Goal: Information Seeking & Learning: Learn about a topic

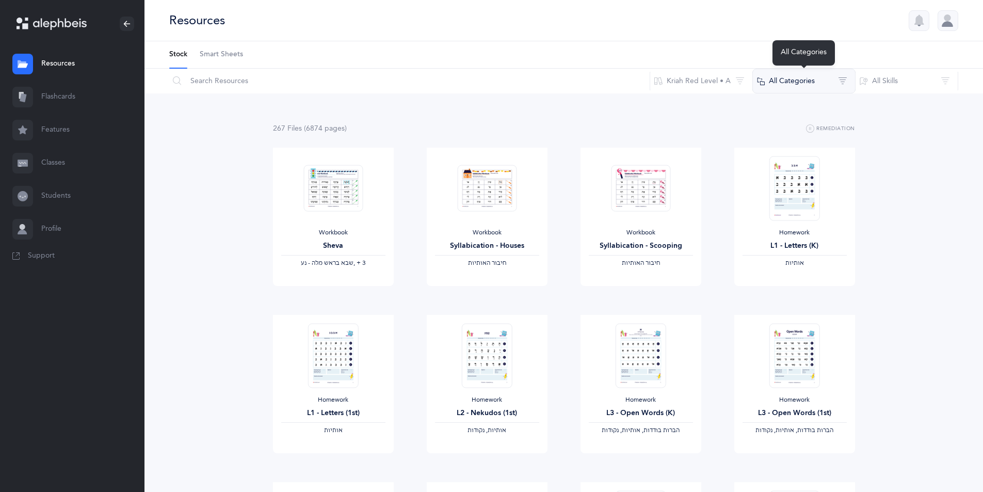
click at [817, 81] on button "All Categories" at bounding box center [804, 81] width 103 height 25
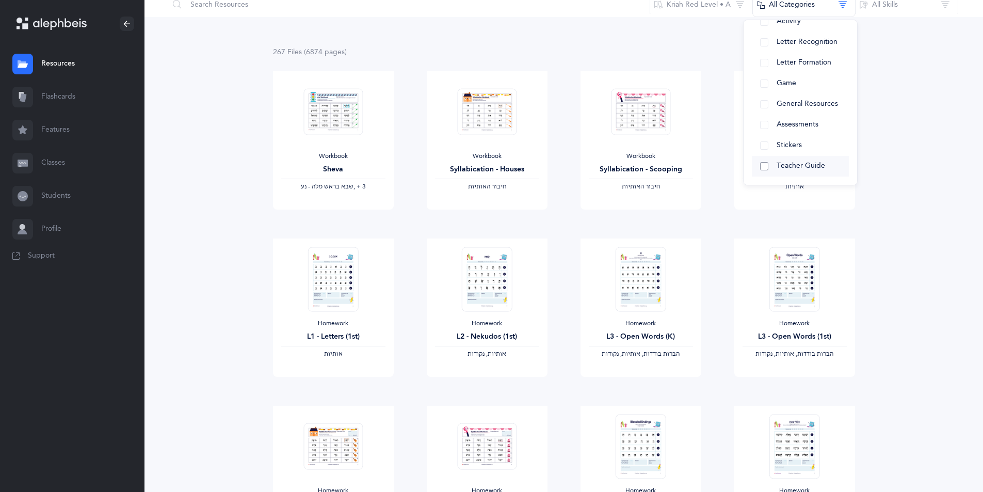
scroll to position [52, 0]
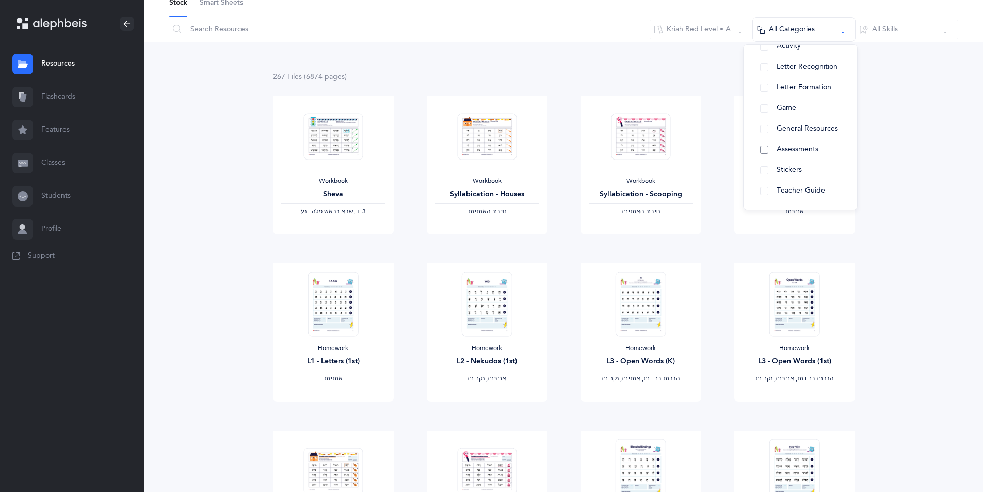
click at [802, 142] on button "Assessments" at bounding box center [800, 149] width 97 height 21
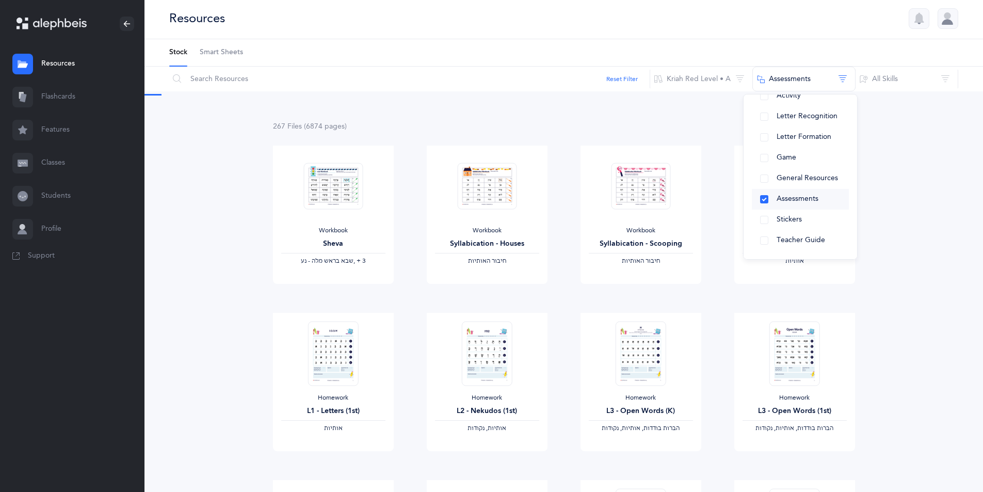
scroll to position [0, 0]
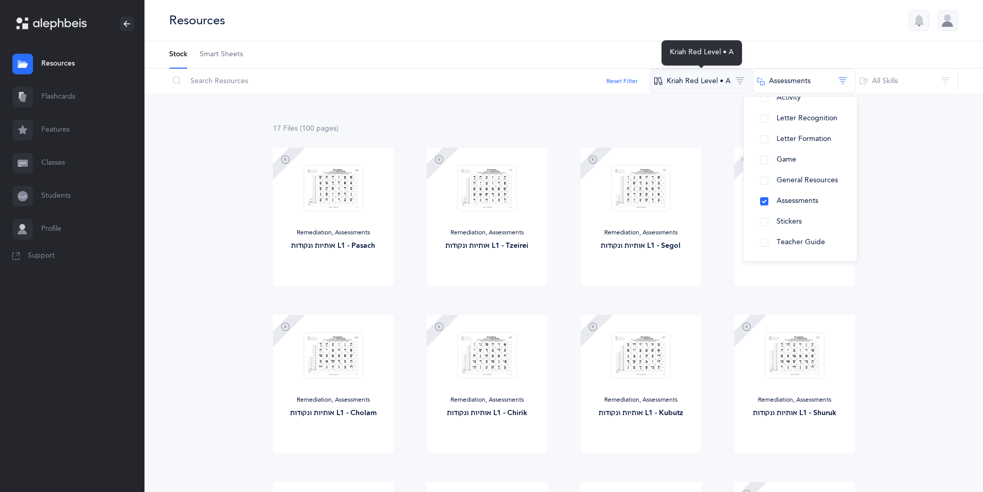
click at [719, 86] on button "Kriah Red Level • A" at bounding box center [701, 81] width 103 height 25
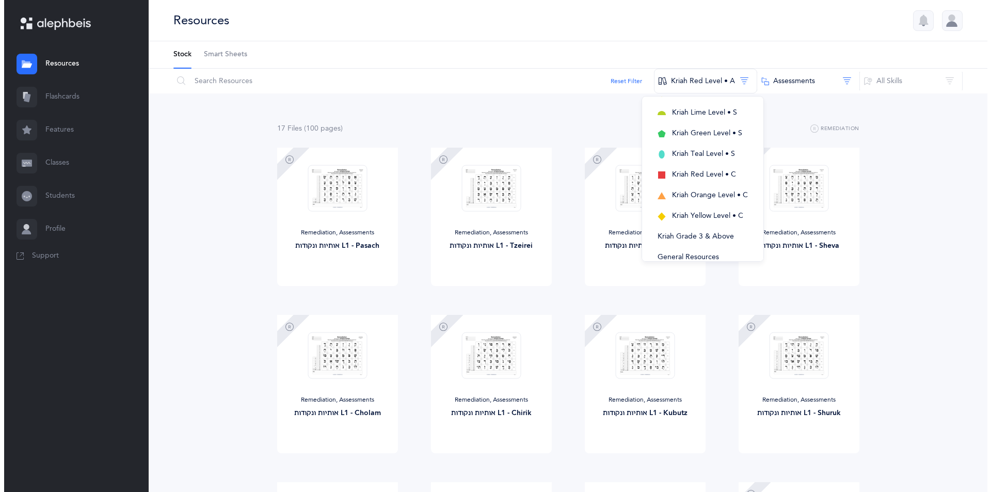
scroll to position [294, 0]
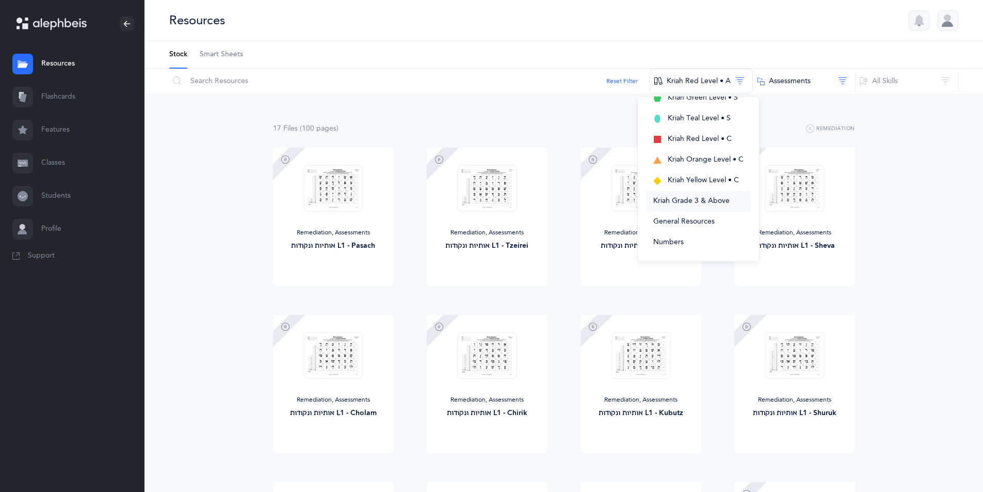
click at [716, 207] on button "Kriah Grade 3 & Above" at bounding box center [698, 201] width 105 height 21
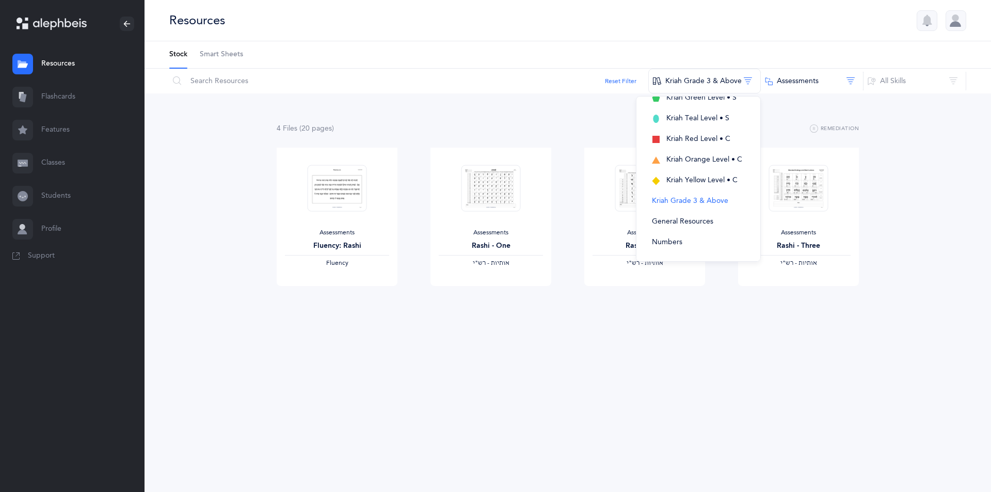
click at [916, 198] on div "4 File s (20 page s ) Remediation Assessments Fluency: Rashi Fluency View Asses…" at bounding box center [568, 224] width 847 height 263
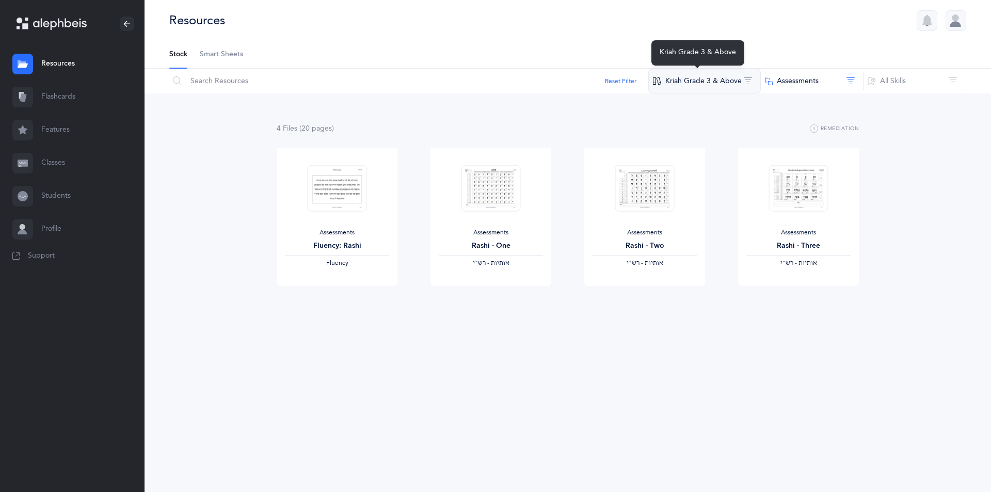
click at [701, 82] on button "Kriah Grade 3 & Above" at bounding box center [704, 81] width 113 height 25
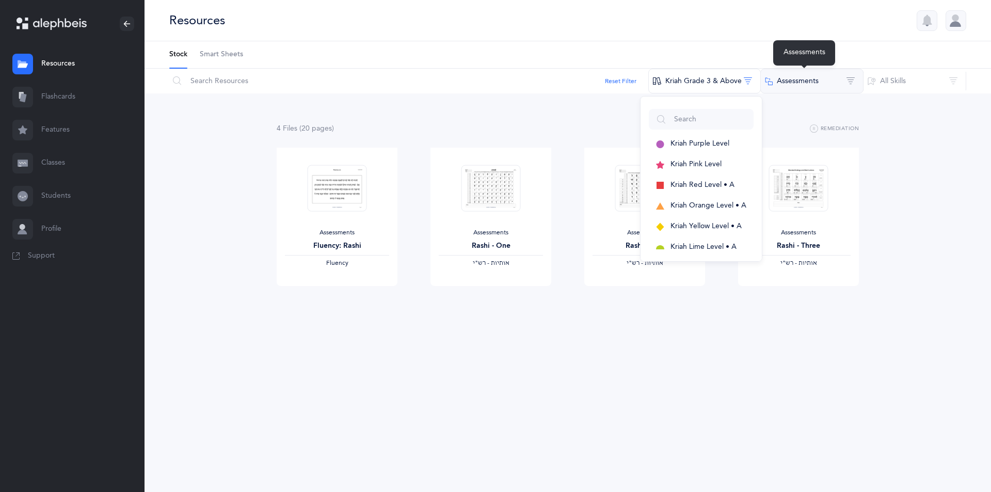
click at [796, 83] on button "Assessments" at bounding box center [811, 81] width 103 height 25
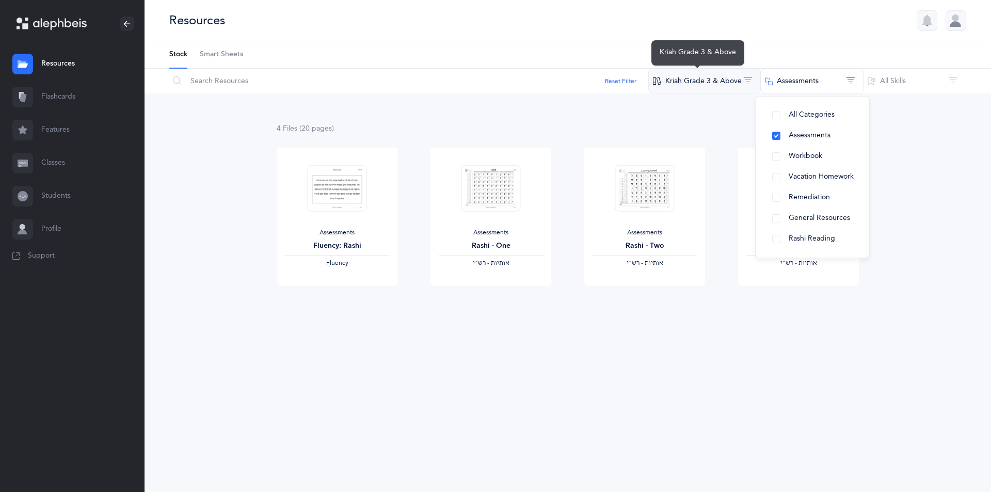
click at [710, 86] on button "Kriah Grade 3 & Above" at bounding box center [704, 81] width 113 height 25
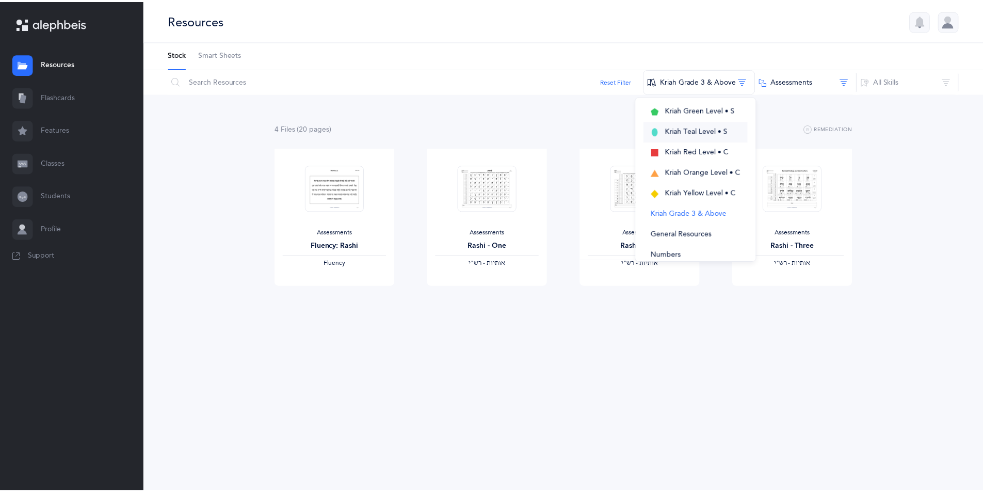
scroll to position [294, 0]
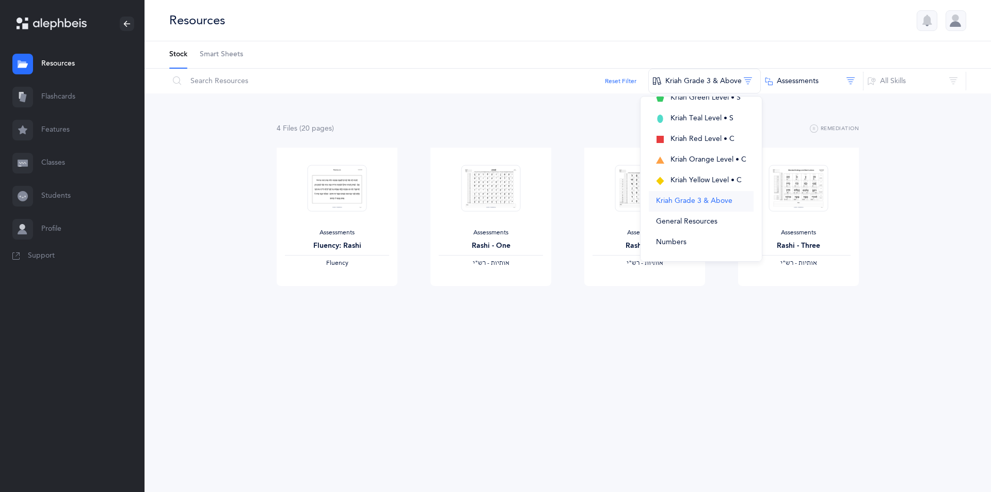
click at [701, 199] on span "Kriah Grade 3 & Above" at bounding box center [694, 201] width 76 height 8
click at [705, 200] on span "Kriah Grade 3 & Above" at bounding box center [694, 201] width 76 height 8
click at [748, 83] on button "Kriah Grade 3 & Above" at bounding box center [704, 81] width 113 height 25
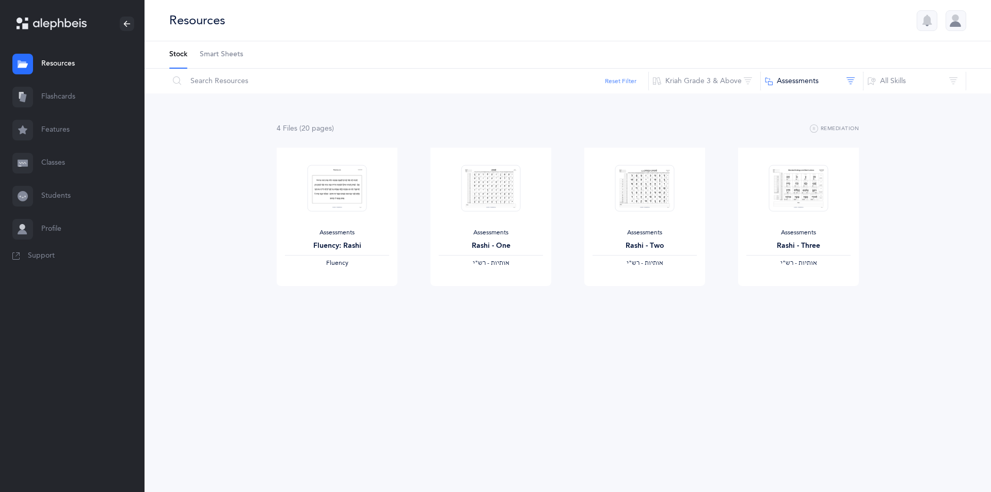
click at [631, 80] on button "Reset Filter" at bounding box center [620, 80] width 31 height 9
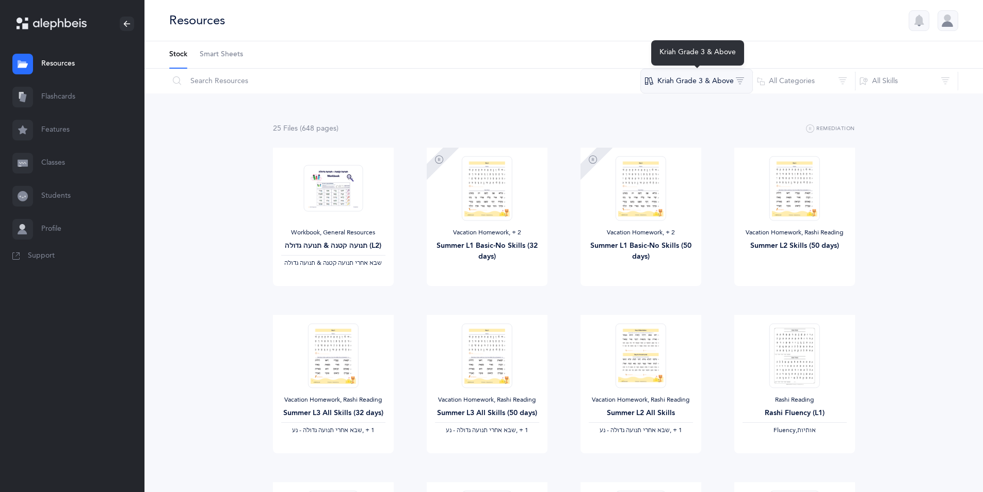
click at [719, 82] on button "Kriah Grade 3 & Above" at bounding box center [697, 81] width 113 height 25
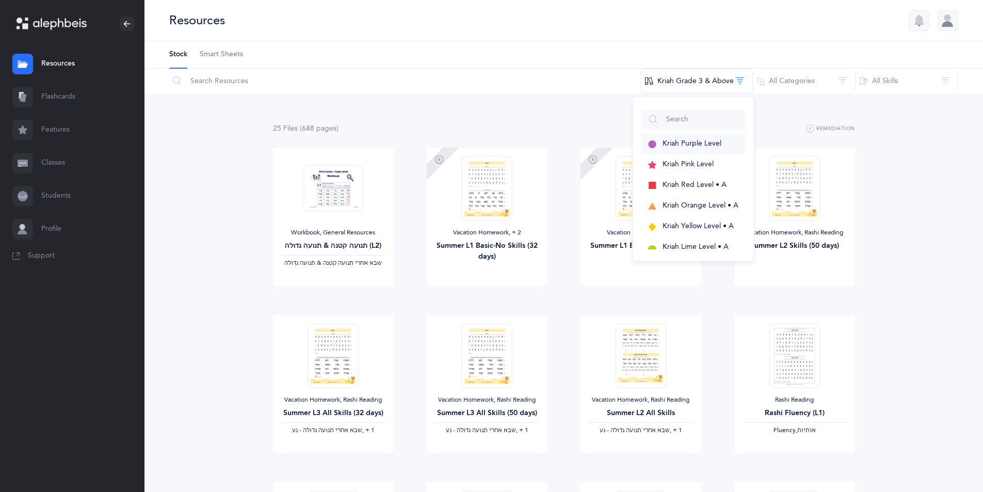
click at [724, 146] on button "Kriah Purple Level" at bounding box center [693, 144] width 105 height 21
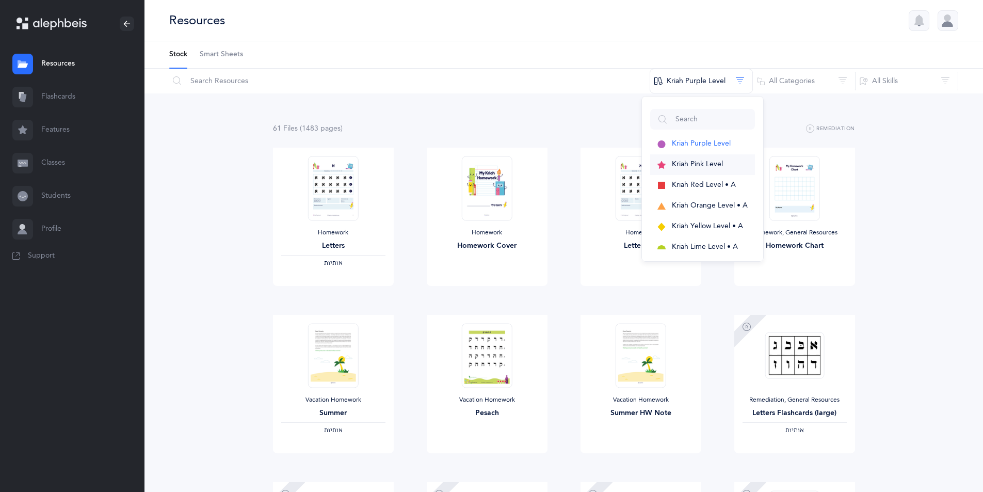
click at [723, 156] on button "Kriah Pink Level" at bounding box center [702, 164] width 105 height 21
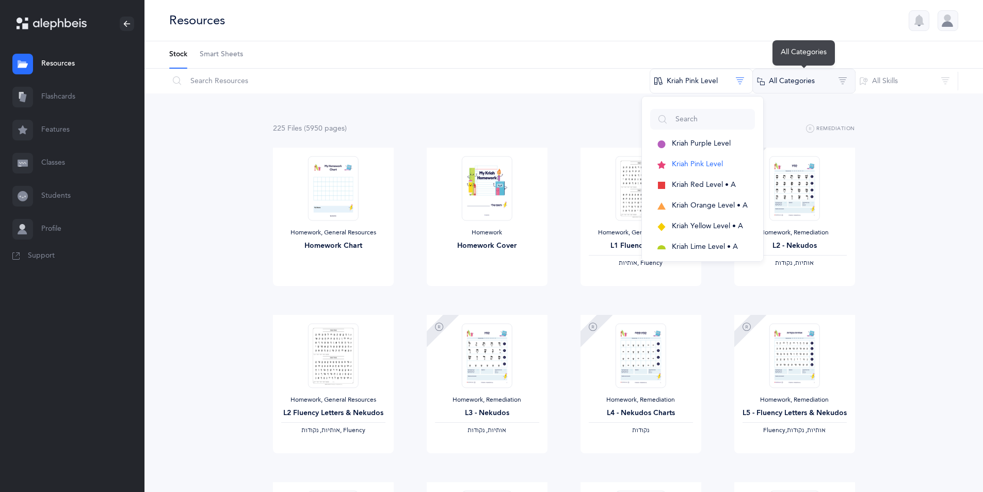
click at [788, 83] on button "All Categories" at bounding box center [804, 81] width 103 height 25
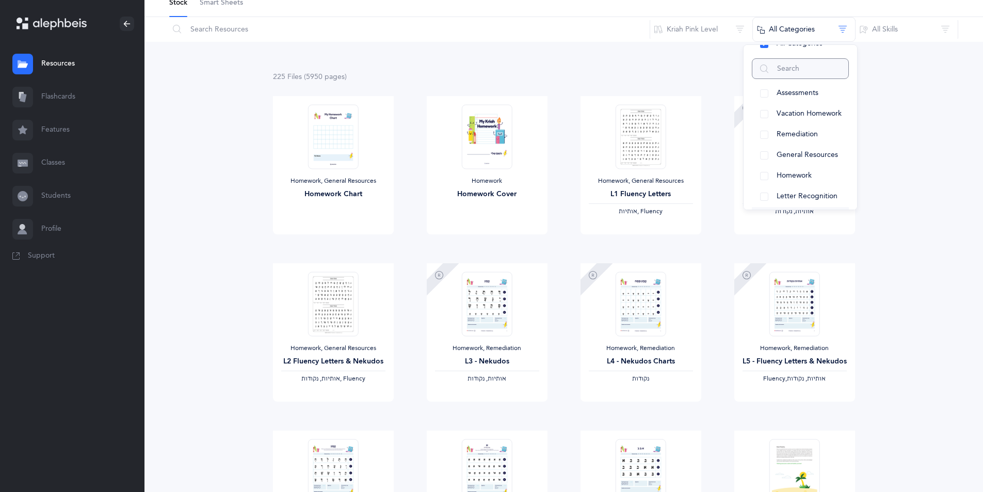
scroll to position [5, 0]
click at [768, 109] on button "Assessments" at bounding box center [800, 108] width 97 height 21
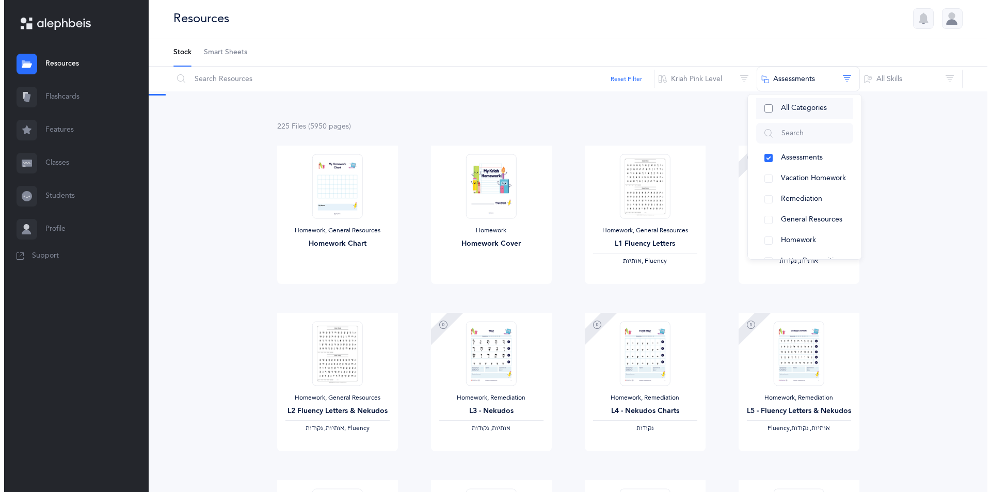
scroll to position [0, 0]
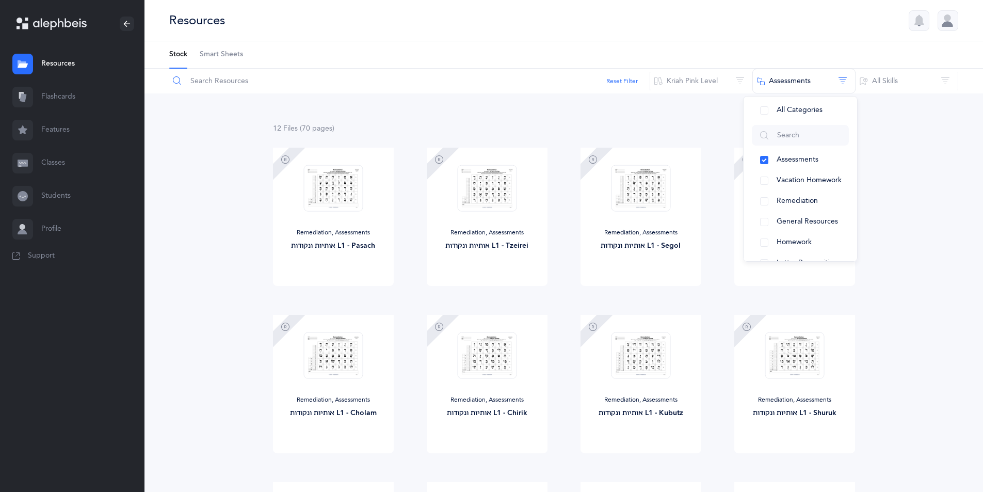
click at [207, 78] on input "text" at bounding box center [410, 81] width 482 height 25
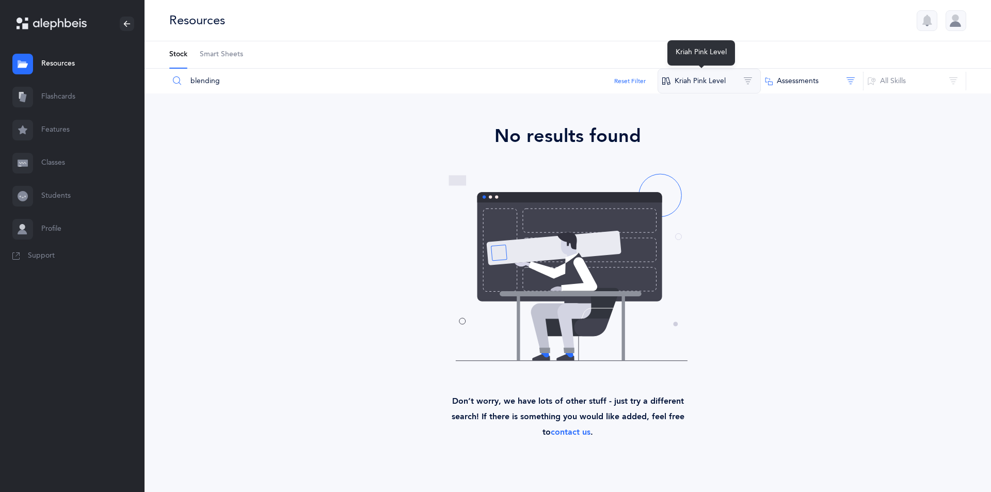
type input "blending"
click at [691, 76] on button "Kriah Pink Level" at bounding box center [709, 81] width 103 height 25
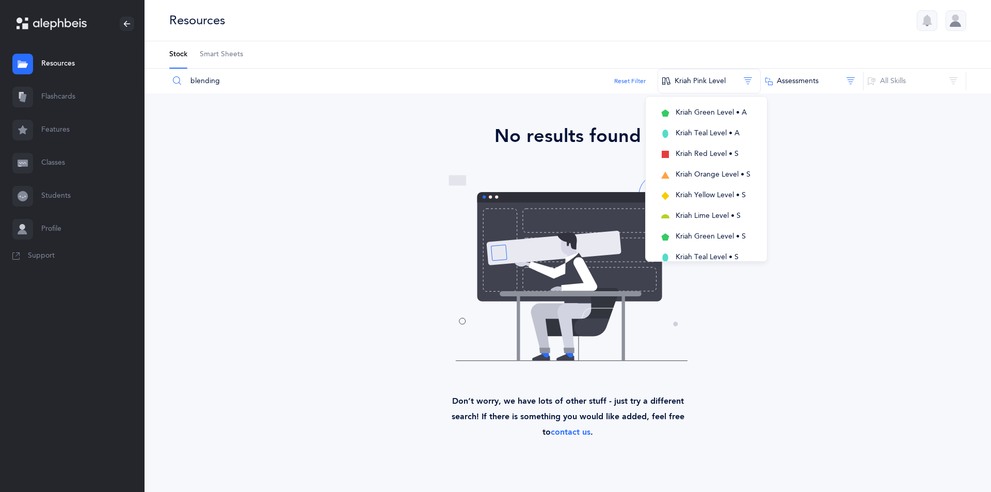
scroll to position [294, 0]
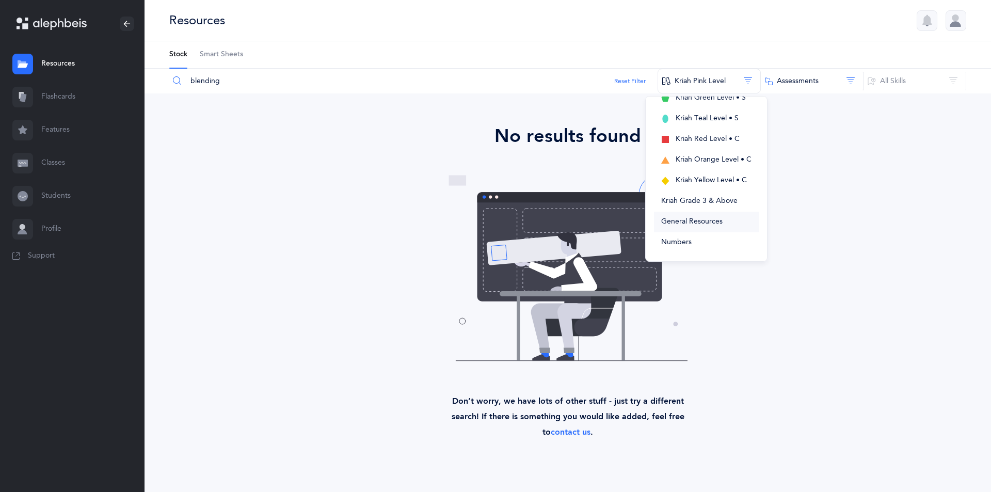
click at [698, 224] on span "General Resources" at bounding box center [691, 221] width 61 height 8
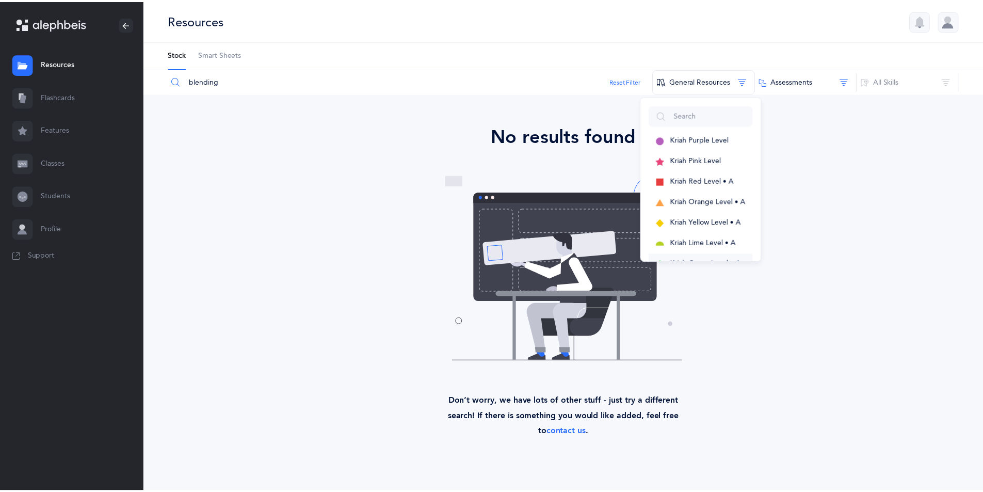
scroll to position [0, 0]
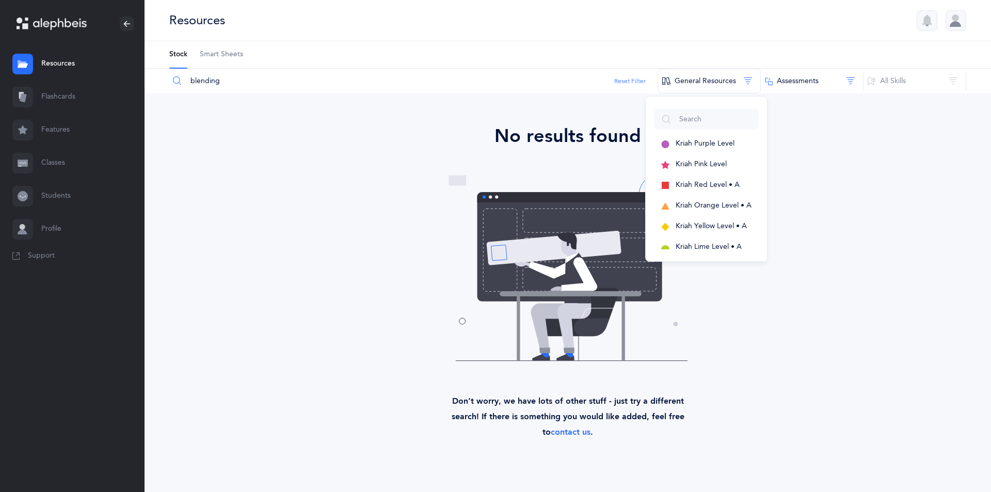
click at [637, 82] on button "Reset Filter" at bounding box center [629, 80] width 31 height 9
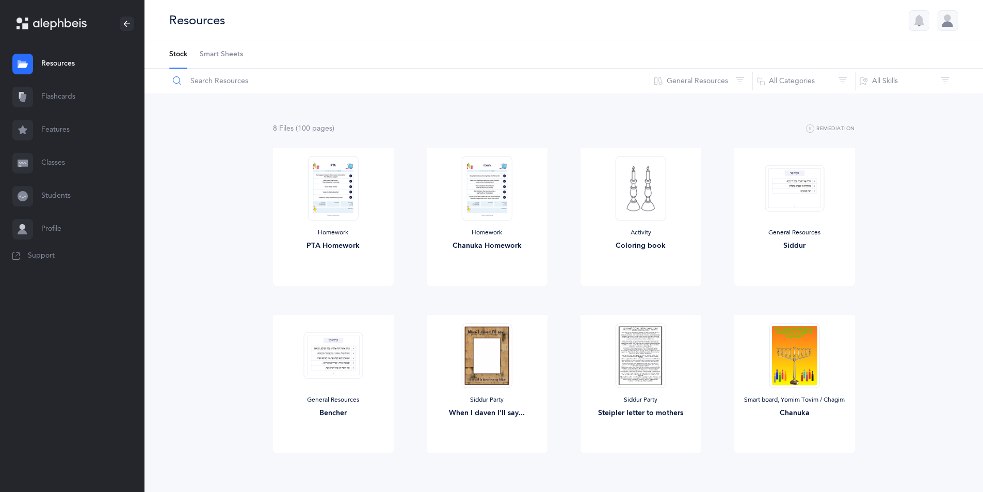
click at [228, 85] on input "text" at bounding box center [410, 81] width 482 height 25
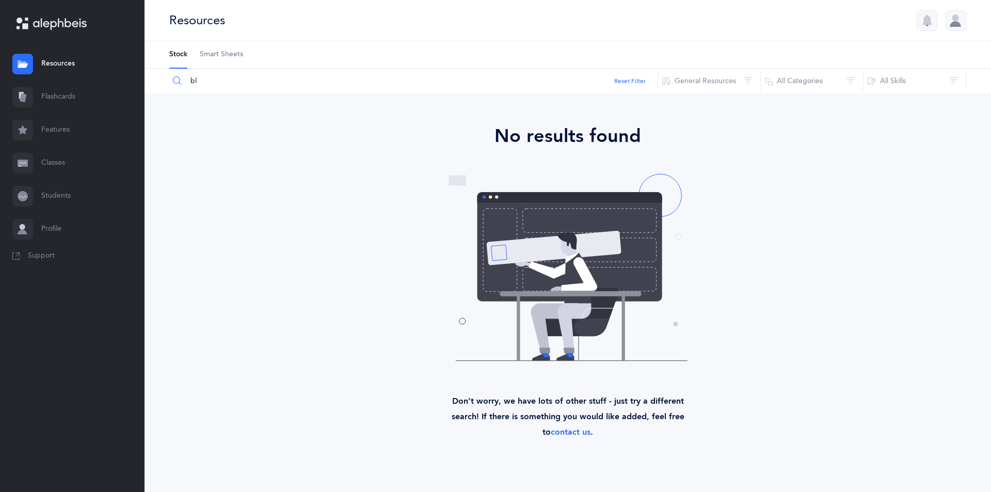
type input "b"
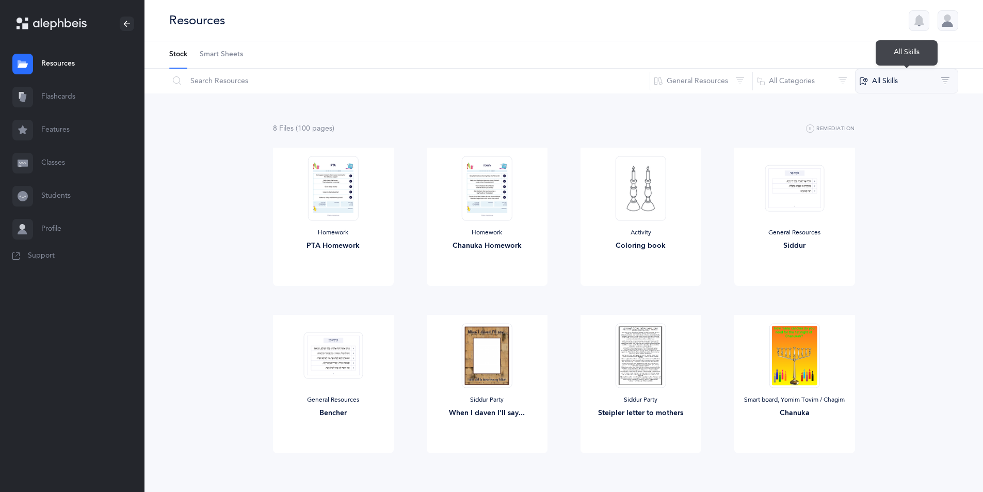
click at [931, 87] on button "All Skills" at bounding box center [906, 81] width 103 height 25
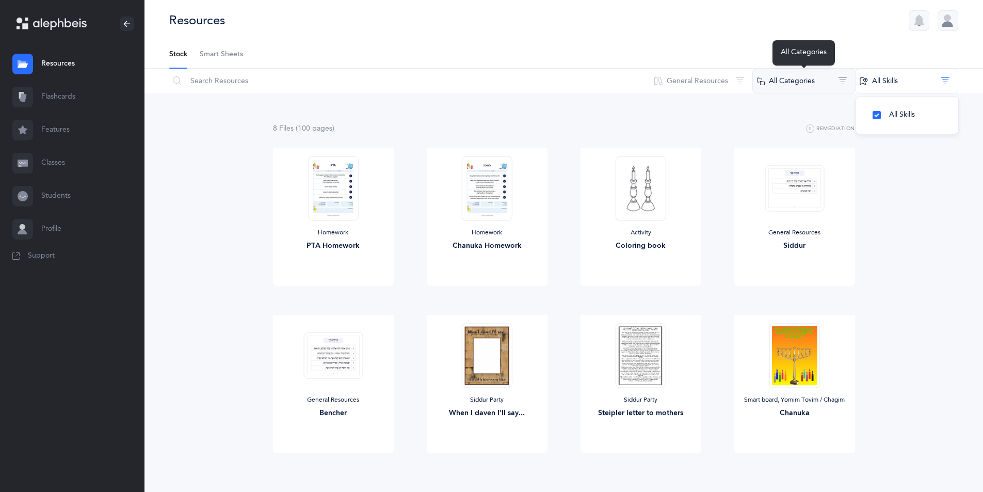
click at [838, 92] on button "All Categories" at bounding box center [804, 81] width 103 height 25
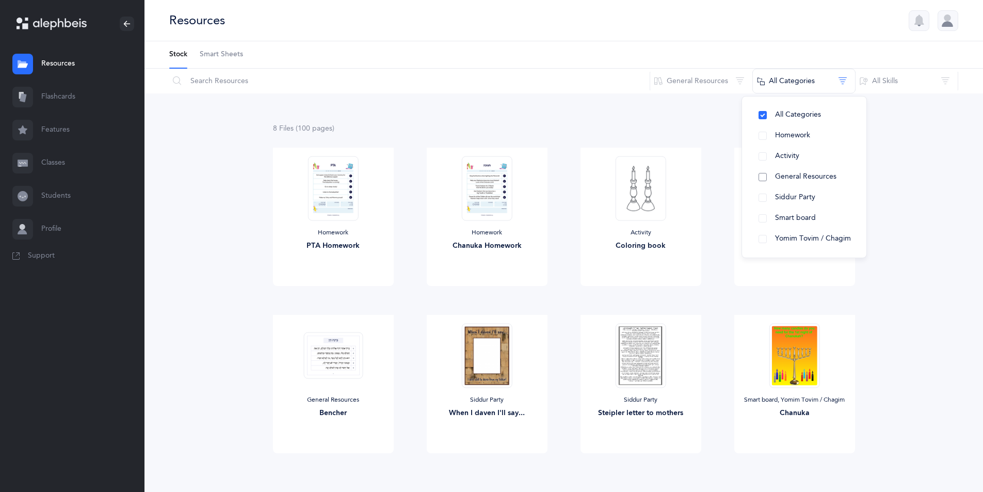
click at [771, 179] on button "General Resources" at bounding box center [805, 177] width 108 height 21
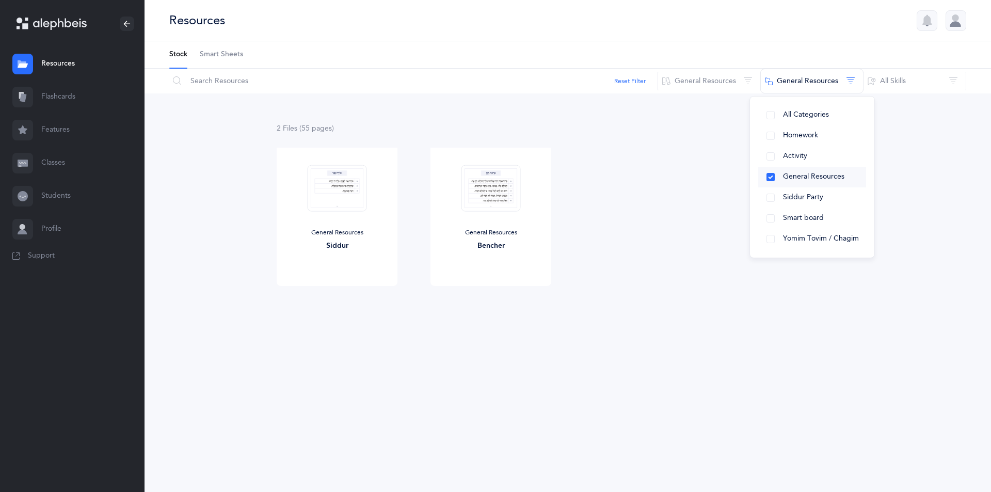
click at [771, 179] on button "General Resources" at bounding box center [812, 177] width 108 height 21
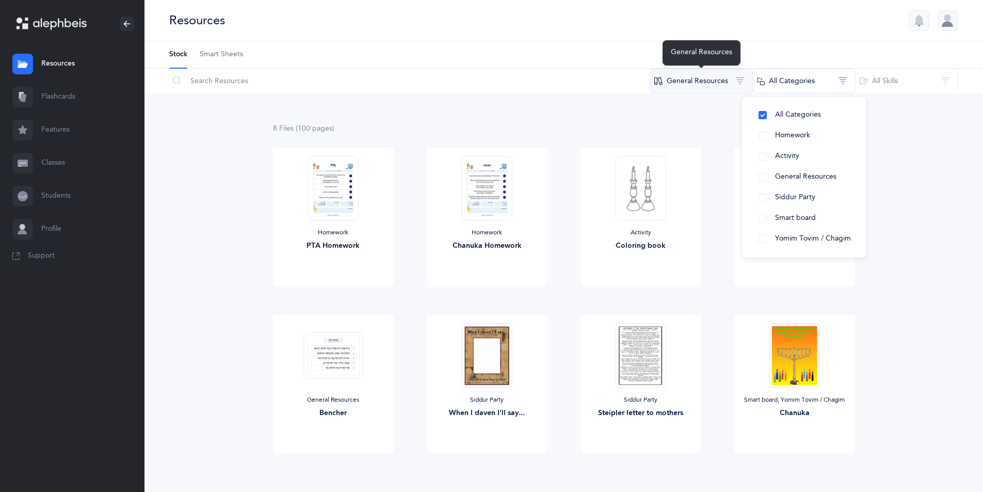
click at [732, 88] on button "General Resources" at bounding box center [701, 81] width 103 height 25
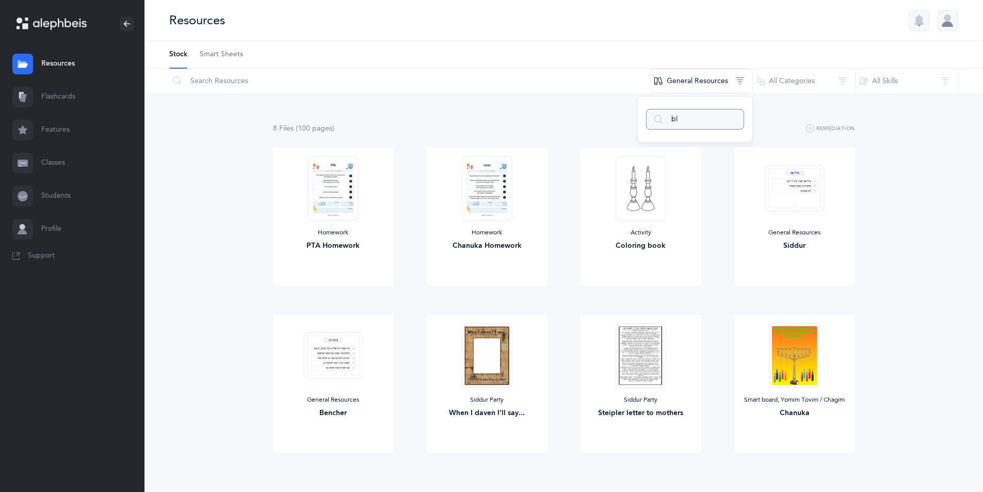
type input "b"
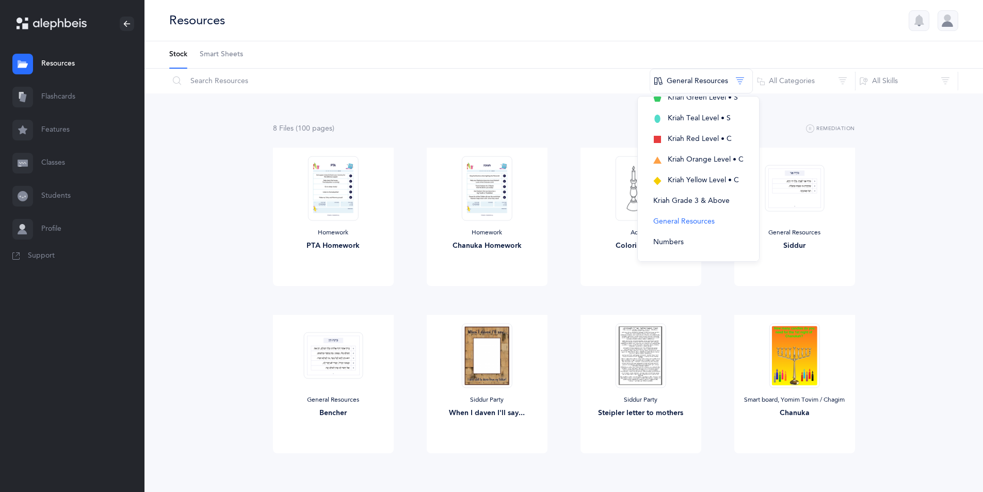
scroll to position [31, 0]
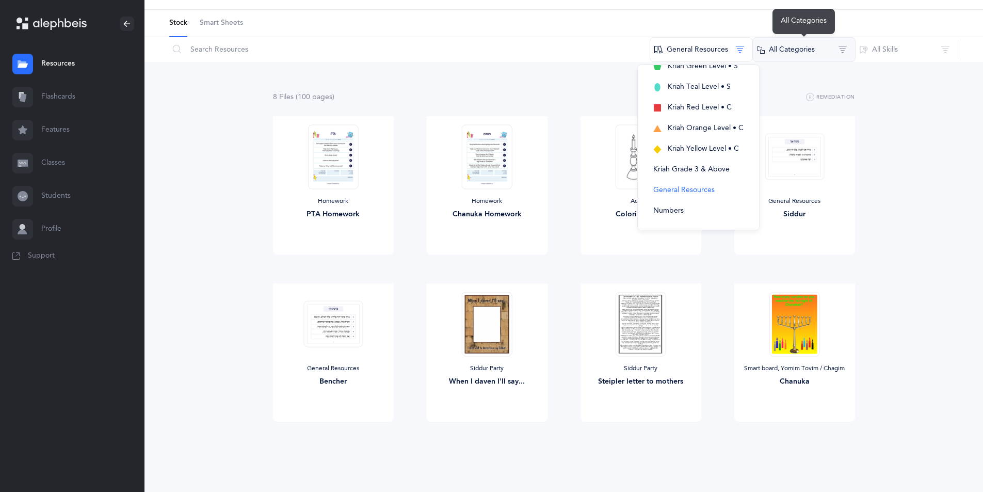
click at [803, 53] on button "All Categories" at bounding box center [804, 49] width 103 height 25
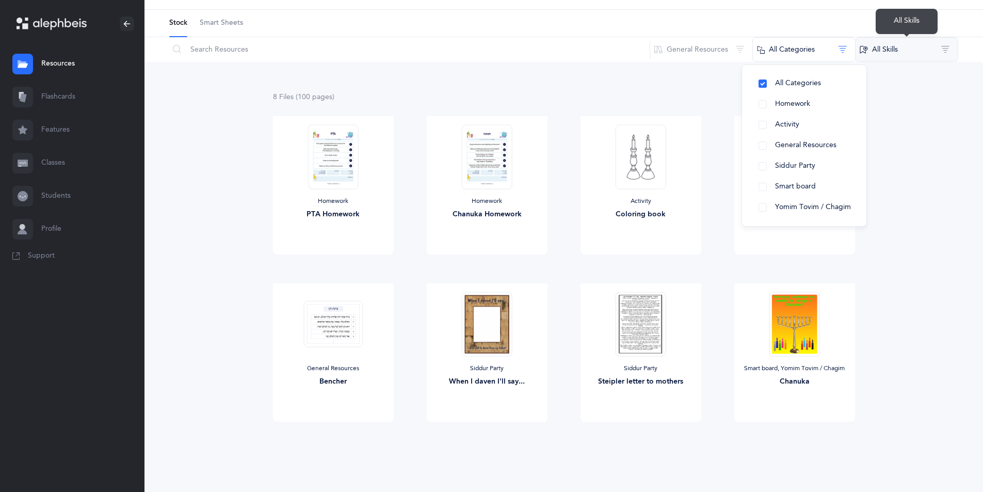
click at [906, 54] on button "All Skills" at bounding box center [906, 49] width 103 height 25
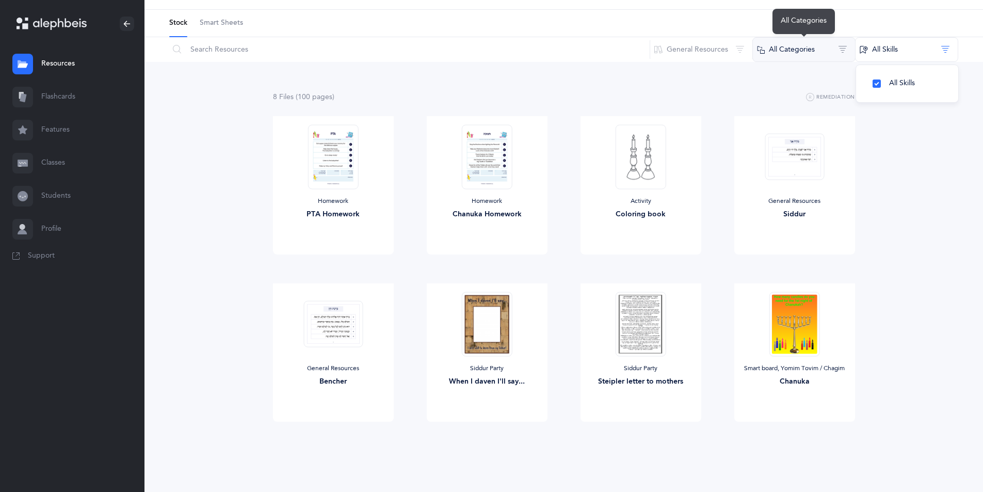
click at [815, 58] on button "All Categories" at bounding box center [804, 49] width 103 height 25
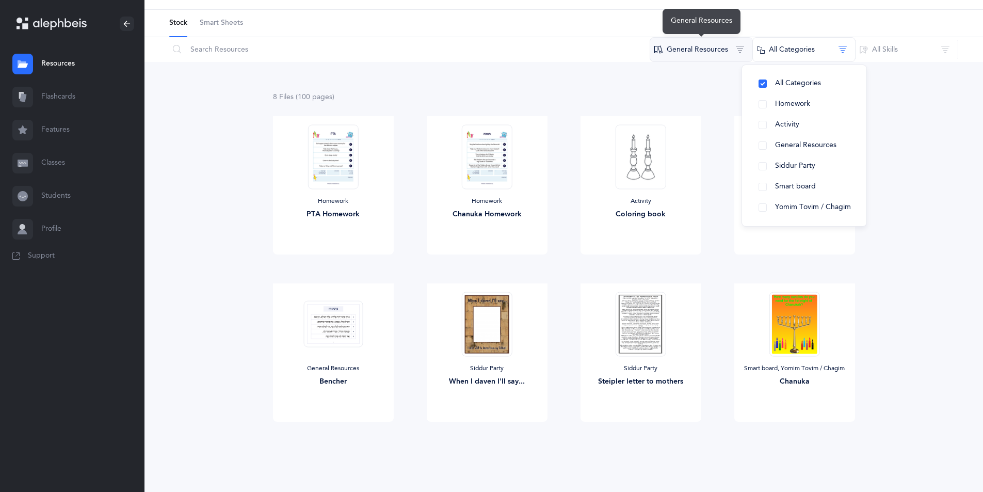
click at [729, 53] on button "General Resources" at bounding box center [701, 49] width 103 height 25
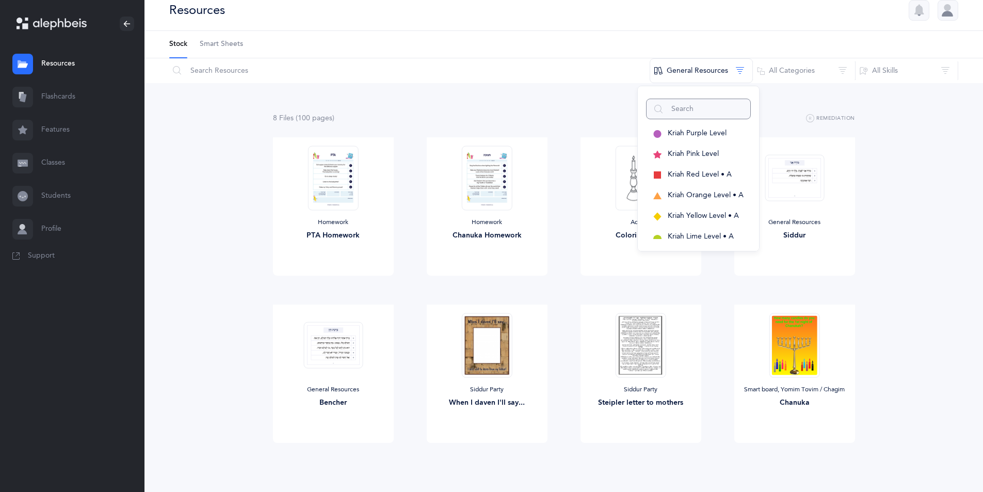
scroll to position [0, 0]
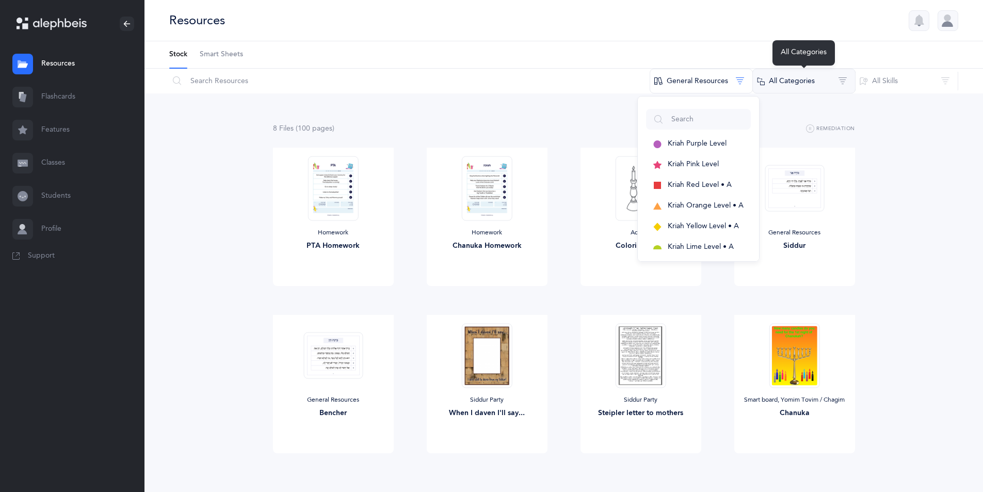
click at [791, 80] on button "All Categories" at bounding box center [804, 81] width 103 height 25
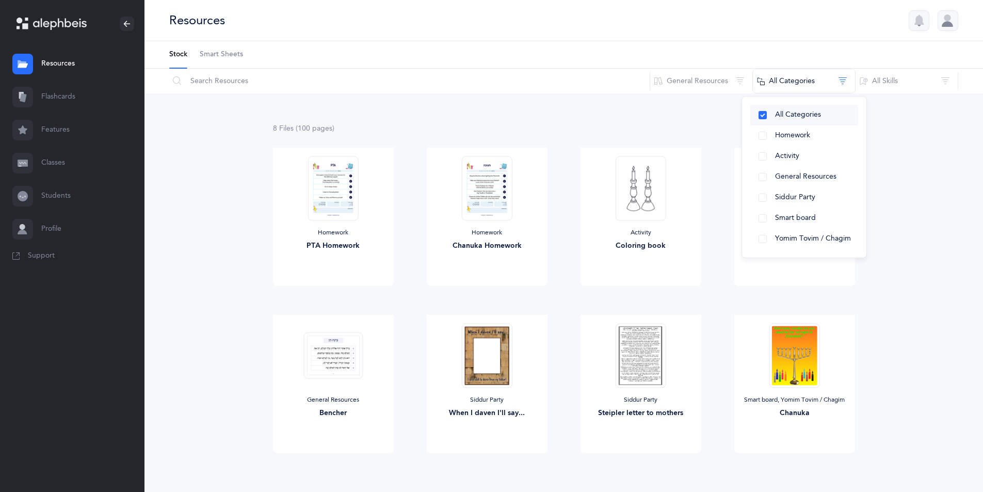
click at [767, 116] on button "All Categories" at bounding box center [805, 115] width 108 height 21
click at [943, 76] on button "All Skills" at bounding box center [906, 81] width 103 height 25
click at [923, 119] on button "All Skills" at bounding box center [908, 115] width 86 height 21
click at [875, 111] on button "All Skills" at bounding box center [908, 115] width 86 height 21
click at [877, 115] on button "All Skills" at bounding box center [908, 115] width 86 height 21
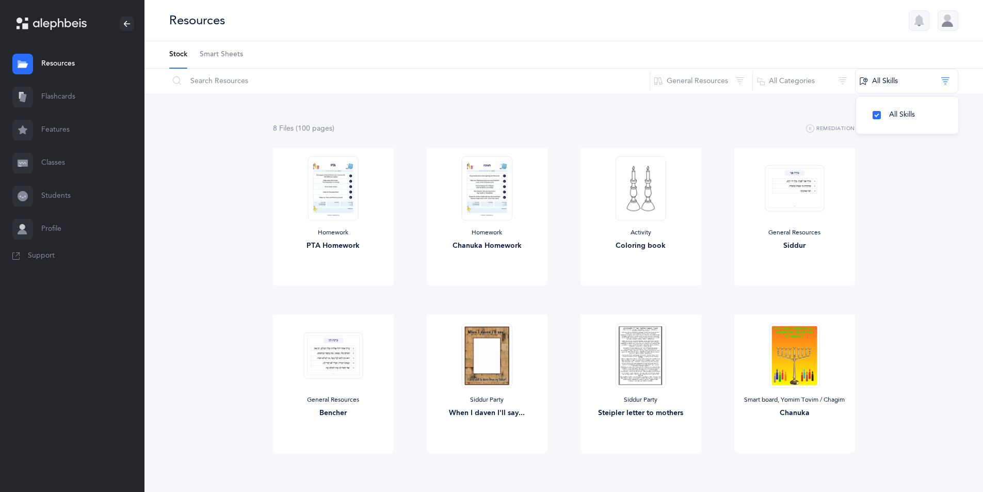
click at [217, 53] on span "Smart Sheets" at bounding box center [221, 55] width 43 height 10
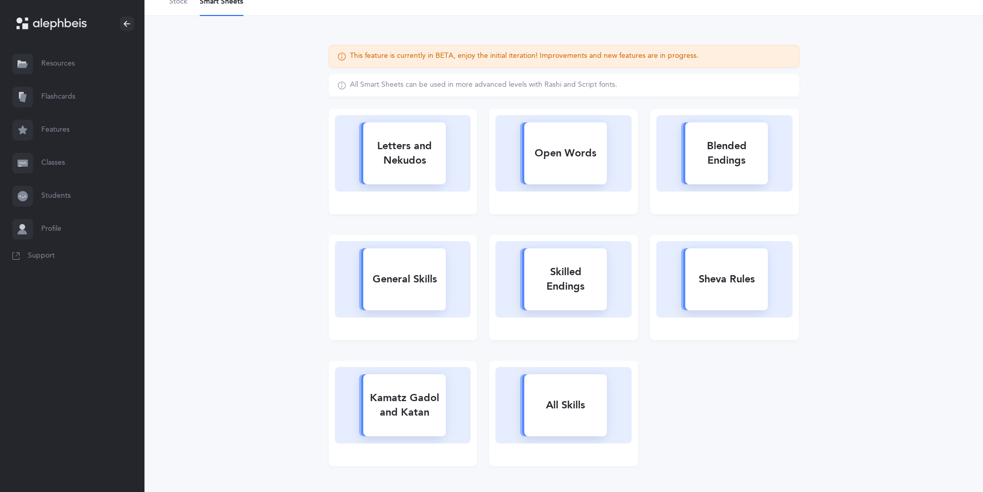
scroll to position [37, 0]
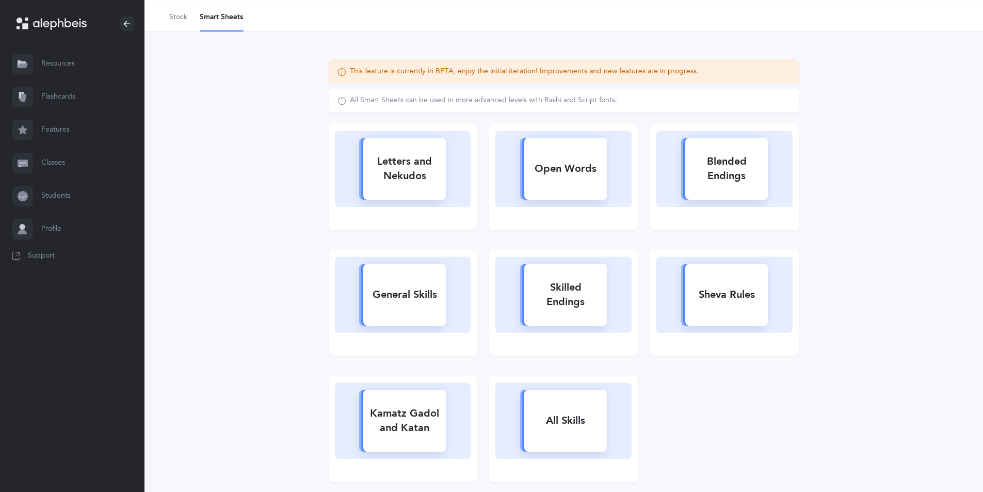
click at [744, 190] on rect at bounding box center [727, 169] width 83 height 62
select select
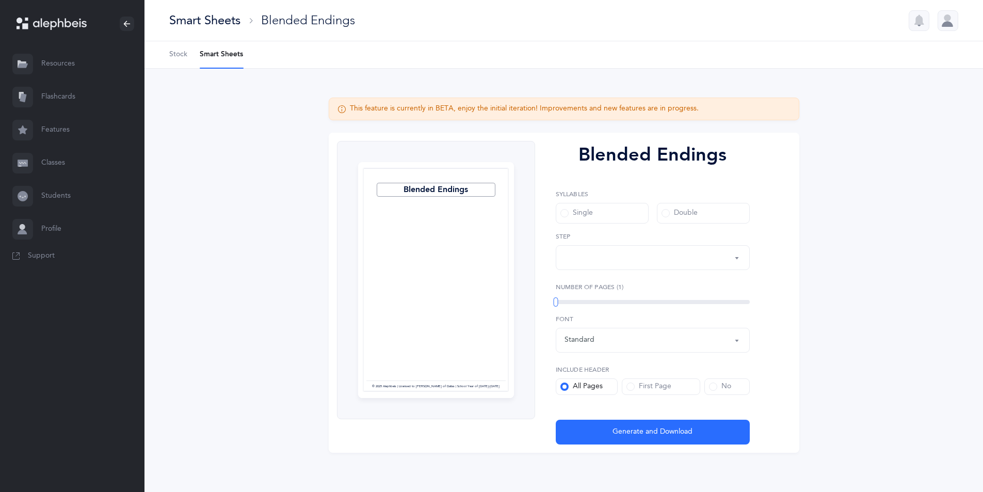
select select "28"
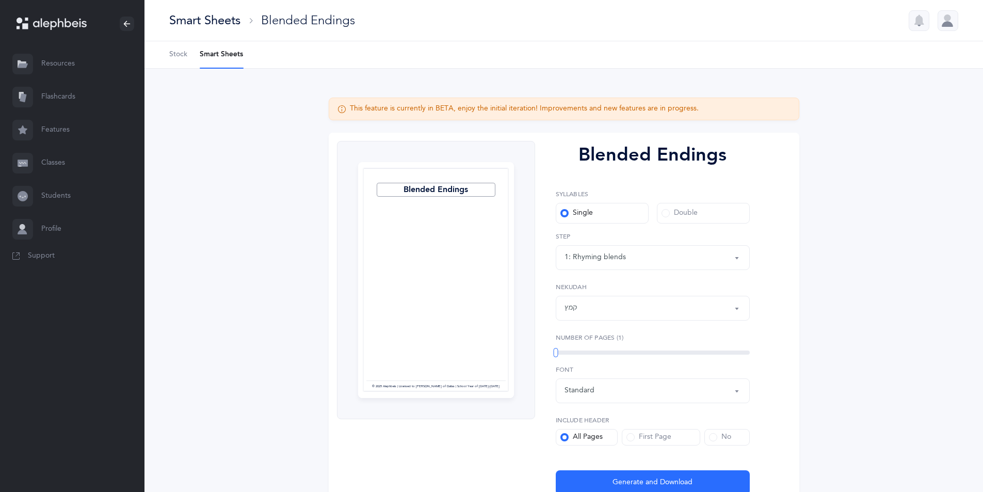
click at [67, 59] on link "Resources" at bounding box center [72, 63] width 145 height 33
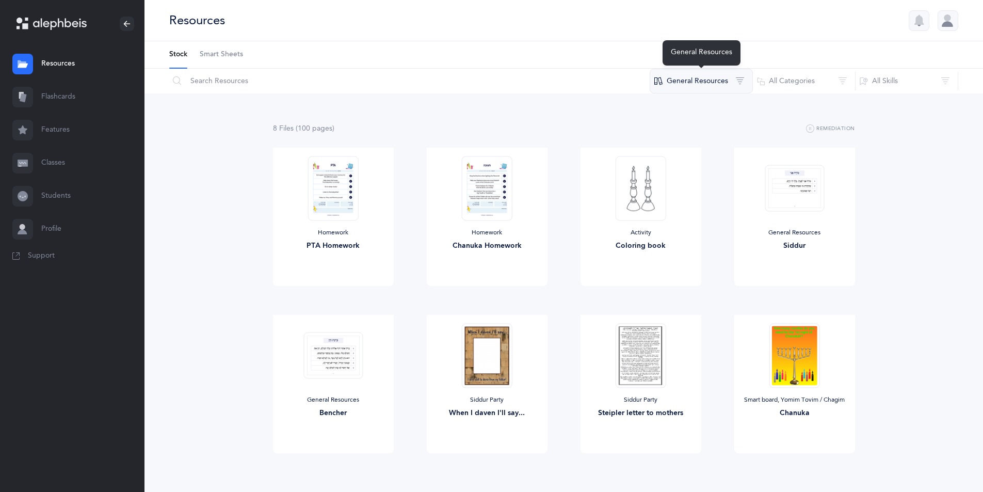
click at [690, 85] on button "General Resources" at bounding box center [701, 81] width 103 height 25
